Goal: Transaction & Acquisition: Register for event/course

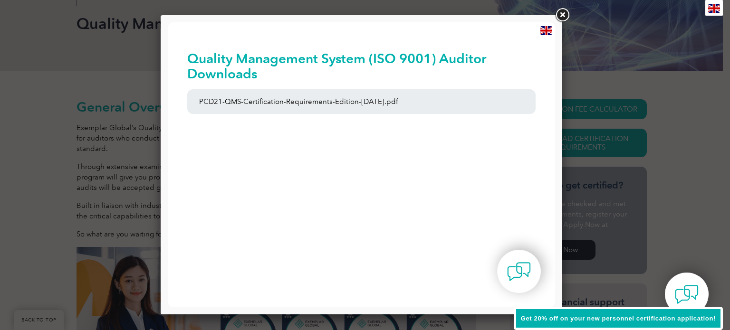
click at [560, 14] on link at bounding box center [562, 15] width 17 height 17
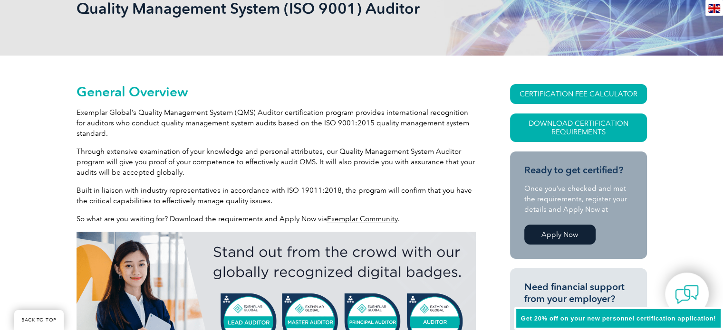
scroll to position [190, 0]
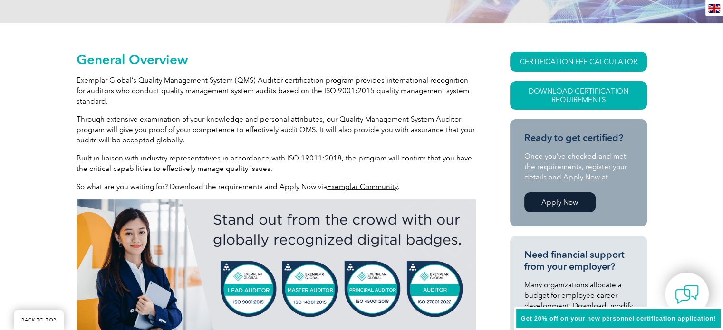
click at [567, 199] on link "Apply Now" at bounding box center [559, 203] width 71 height 20
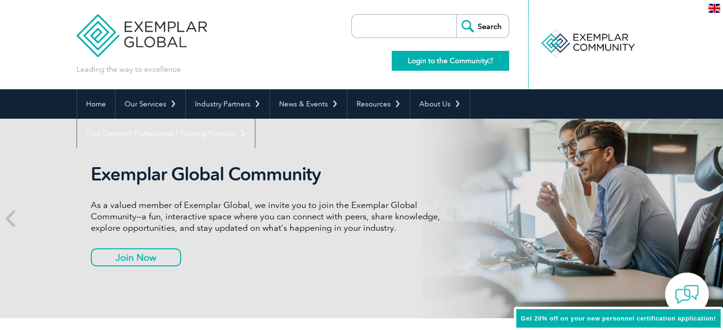
click at [472, 62] on link "Login to the Community" at bounding box center [450, 61] width 117 height 20
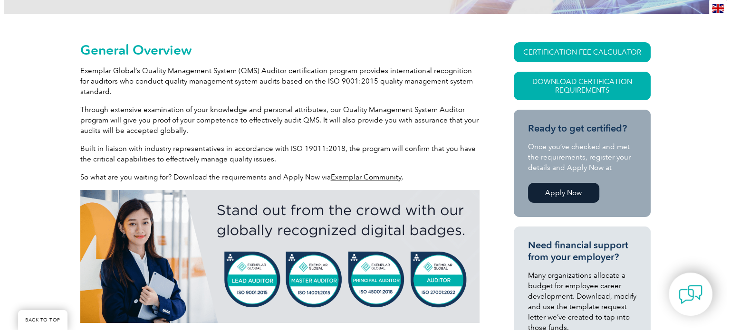
scroll to position [217, 0]
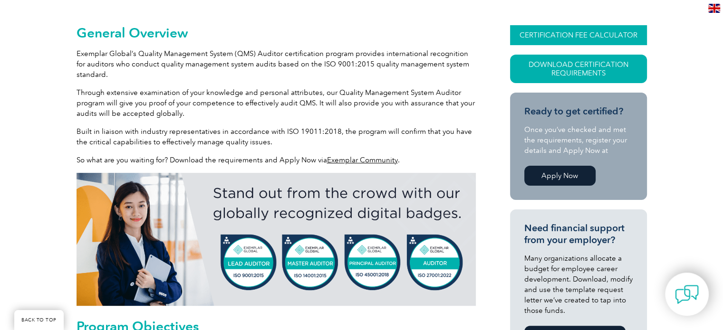
click at [550, 34] on link "CERTIFICATION FEE CALCULATOR" at bounding box center [578, 35] width 137 height 20
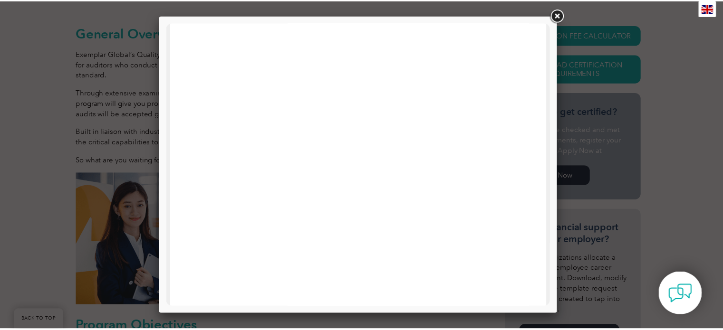
scroll to position [238, 0]
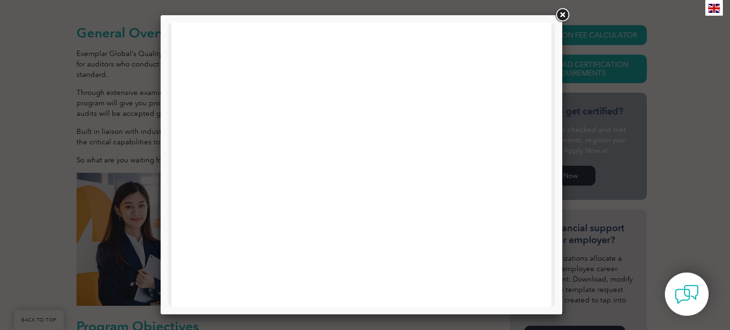
click at [563, 17] on link at bounding box center [562, 15] width 17 height 17
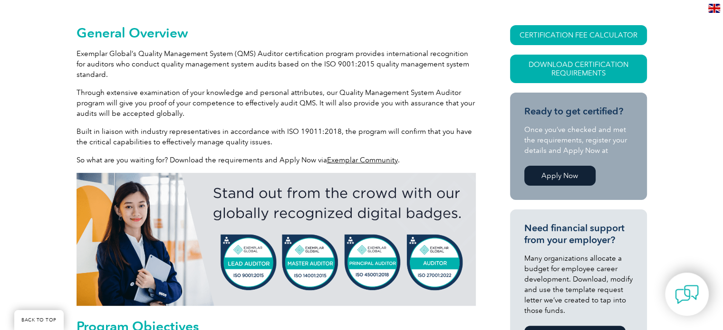
click at [558, 177] on link "Apply Now" at bounding box center [559, 176] width 71 height 20
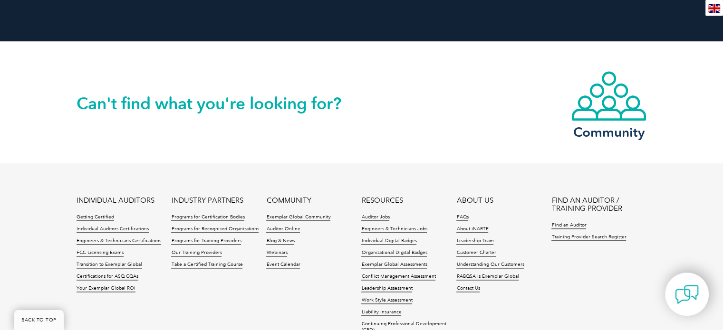
scroll to position [1358, 0]
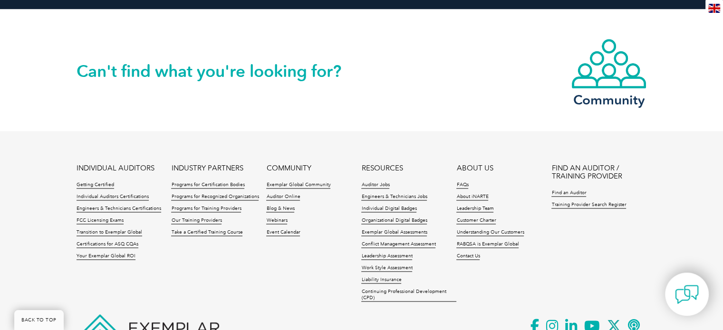
drag, startPoint x: 268, startPoint y: 269, endPoint x: 269, endPoint y: 259, distance: 10.5
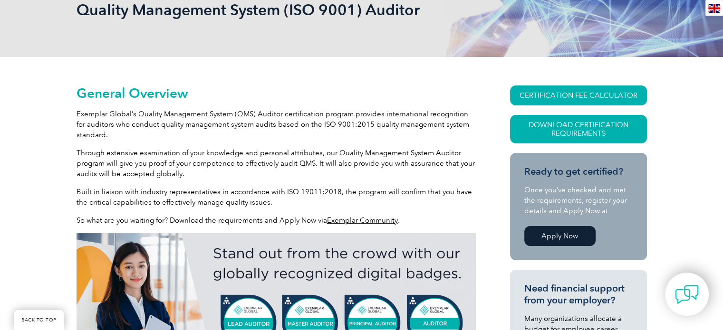
scroll to position [0, 0]
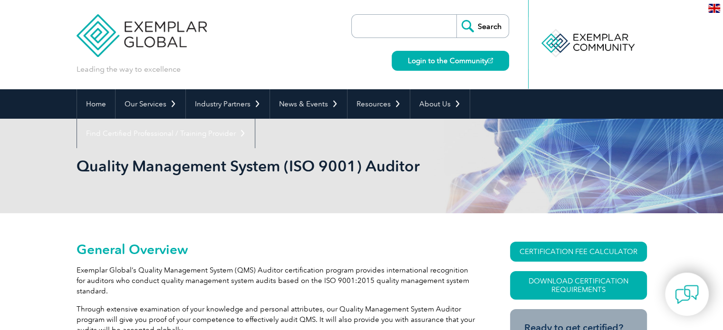
drag, startPoint x: 228, startPoint y: 280, endPoint x: 209, endPoint y: 155, distance: 126.5
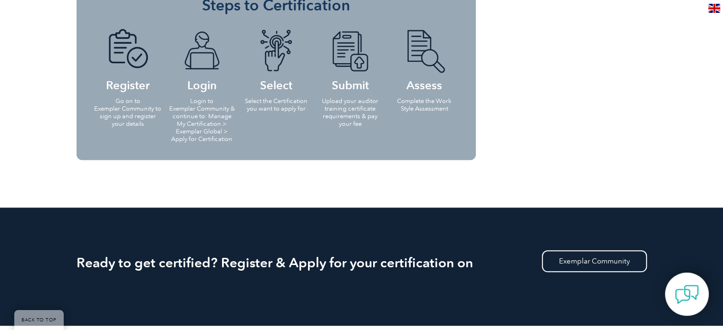
scroll to position [1400, 0]
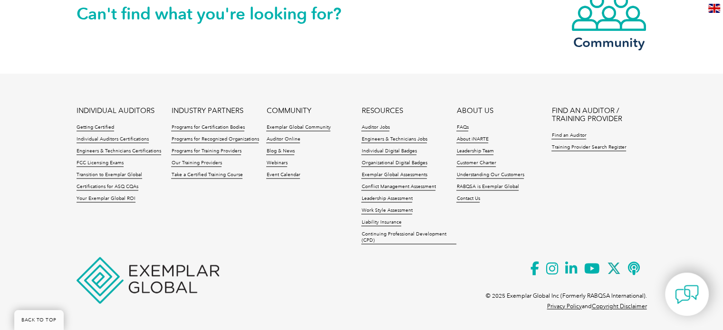
drag, startPoint x: 72, startPoint y: 192, endPoint x: 0, endPoint y: 353, distance: 176.6
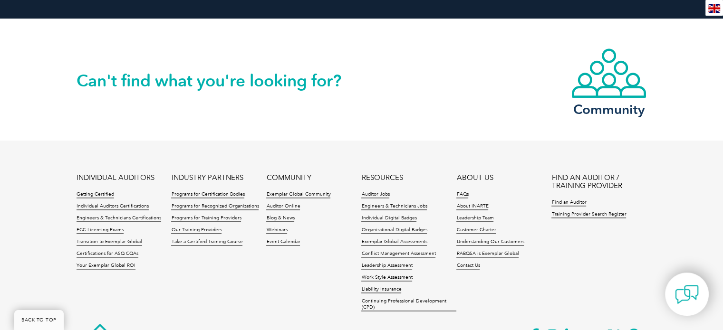
drag, startPoint x: 88, startPoint y: 252, endPoint x: 92, endPoint y: 237, distance: 15.7
click at [108, 202] on li "Getting Certified" at bounding box center [124, 198] width 95 height 12
click at [109, 205] on link "Individual Auditors Certifications" at bounding box center [113, 206] width 72 height 7
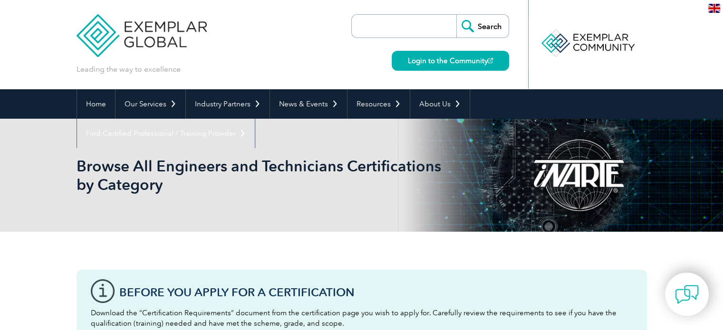
drag, startPoint x: 412, startPoint y: 220, endPoint x: 418, endPoint y: 72, distance: 148.4
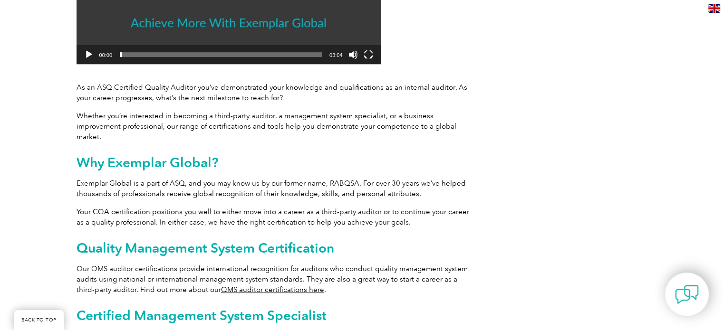
scroll to position [380, 0]
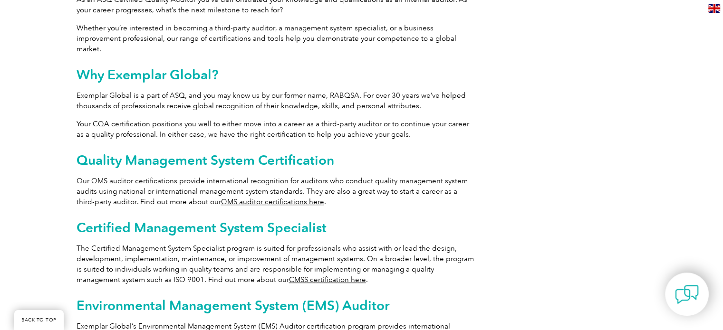
drag, startPoint x: 283, startPoint y: 136, endPoint x: 279, endPoint y: 158, distance: 21.8
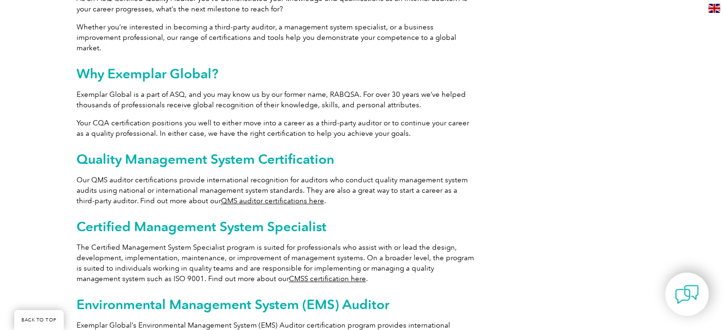
click at [291, 197] on link "QMS auditor certifications here" at bounding box center [272, 201] width 103 height 9
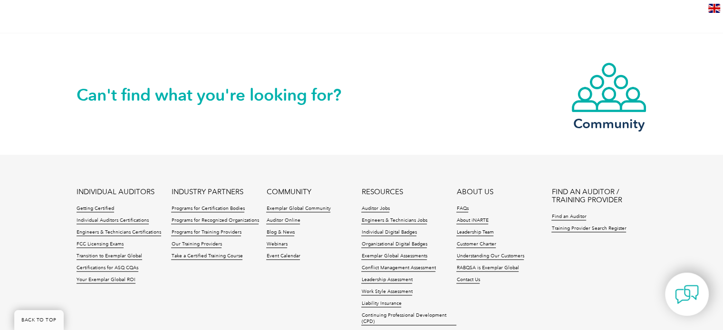
scroll to position [1041, 0]
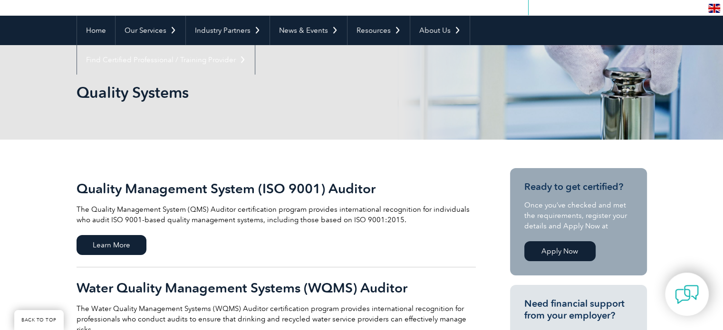
scroll to position [143, 0]
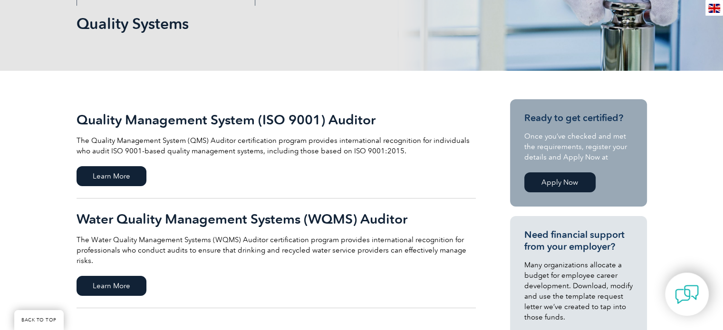
click at [128, 166] on span "Learn More" at bounding box center [112, 176] width 70 height 20
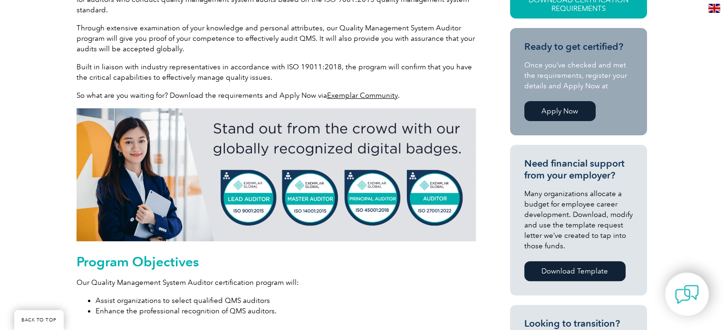
scroll to position [264, 0]
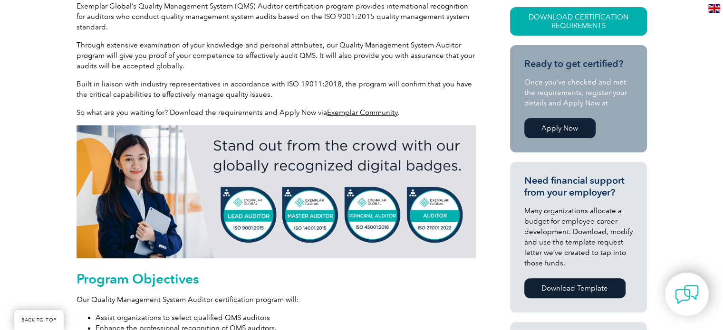
click at [567, 126] on link "Apply Now" at bounding box center [559, 128] width 71 height 20
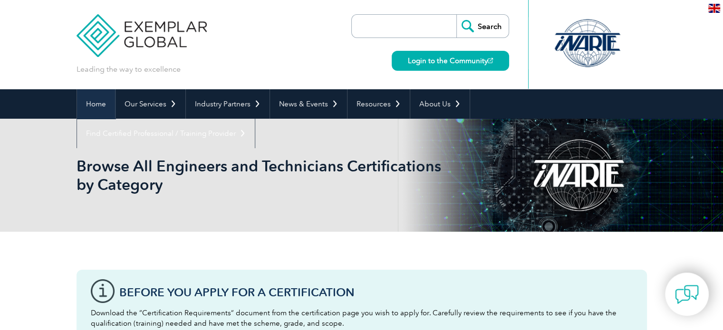
click at [100, 103] on link "Home" at bounding box center [96, 103] width 38 height 29
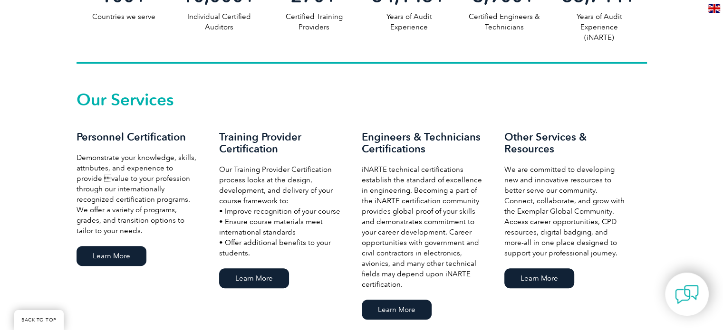
scroll to position [713, 0]
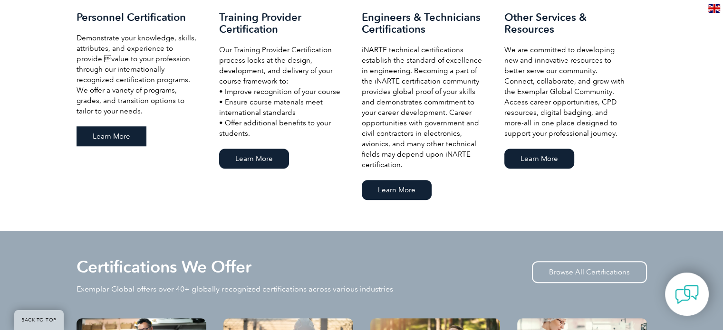
click at [103, 141] on link "Learn More" at bounding box center [112, 136] width 70 height 20
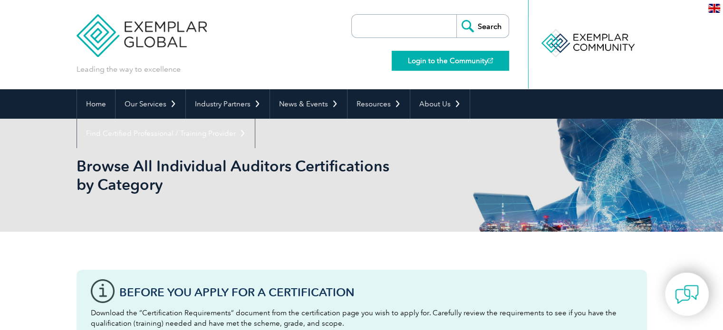
click at [451, 59] on link "Login to the Community" at bounding box center [450, 61] width 117 height 20
